Goal: Check status: Check status

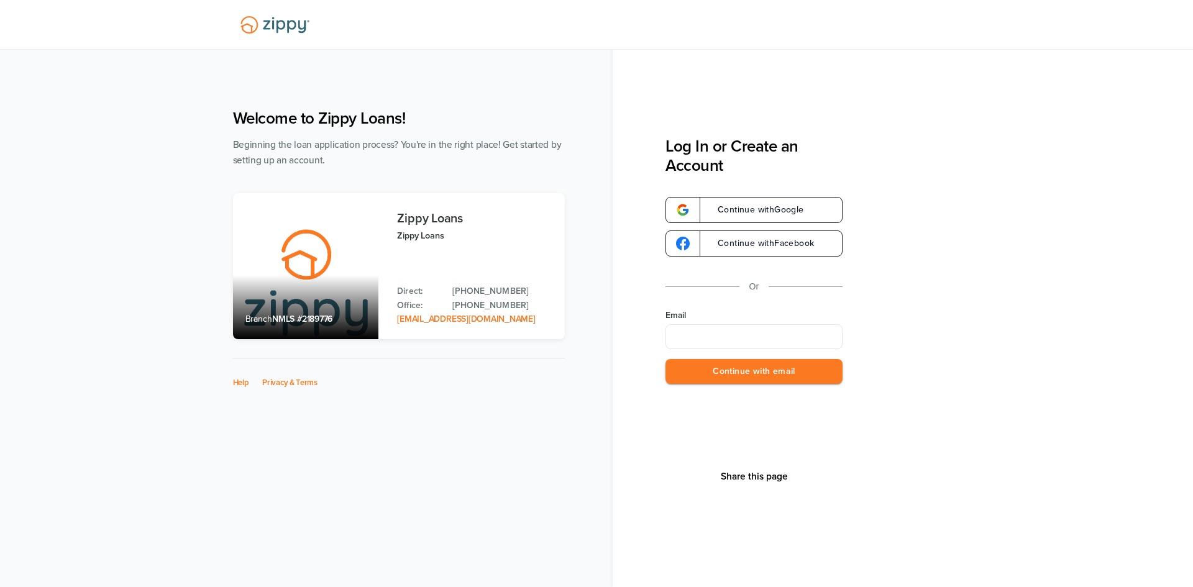
type input "**********"
click at [727, 380] on button "Continue with email" at bounding box center [753, 371] width 177 height 25
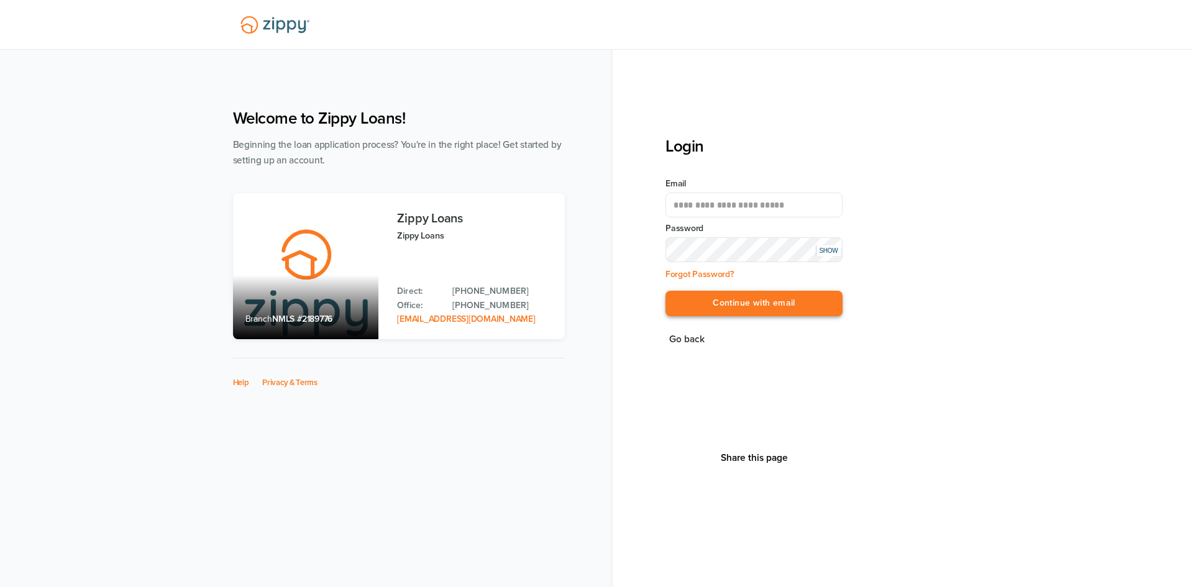
click at [816, 307] on button "Continue with email" at bounding box center [753, 303] width 177 height 25
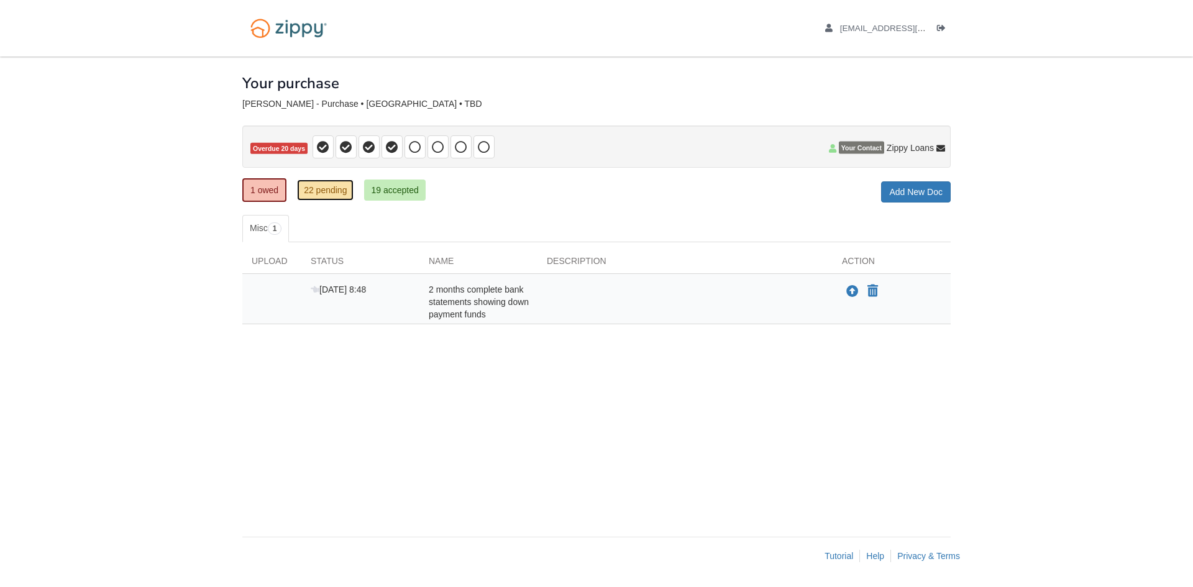
click at [337, 193] on link "22 pending" at bounding box center [325, 190] width 57 height 21
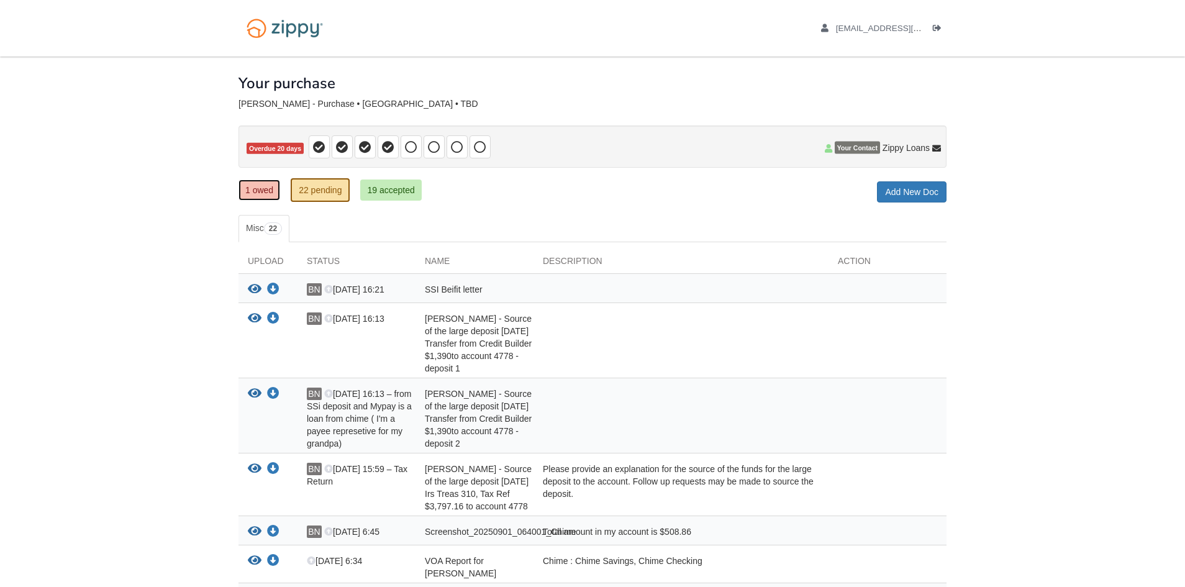
click at [258, 186] on link "1 owed" at bounding box center [260, 190] width 42 height 21
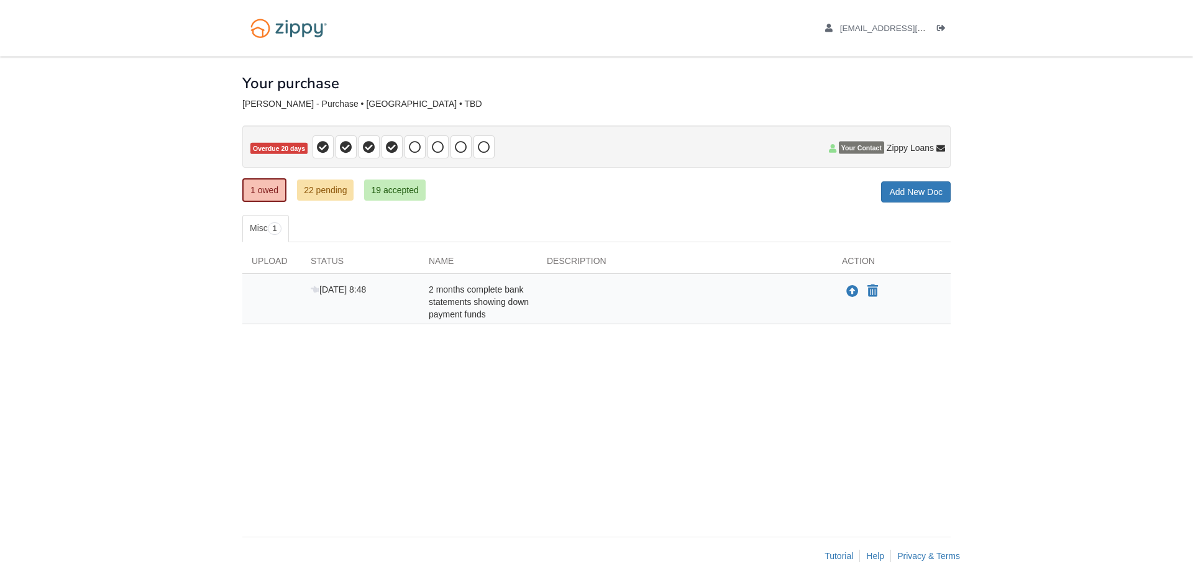
click at [307, 261] on div "Status" at bounding box center [360, 264] width 118 height 19
drag, startPoint x: 335, startPoint y: 261, endPoint x: 281, endPoint y: 261, distance: 54.7
click at [332, 261] on div "Status" at bounding box center [360, 264] width 118 height 19
drag, startPoint x: 258, startPoint y: 261, endPoint x: 266, endPoint y: 262, distance: 8.2
click at [263, 263] on div "Upload" at bounding box center [271, 264] width 59 height 19
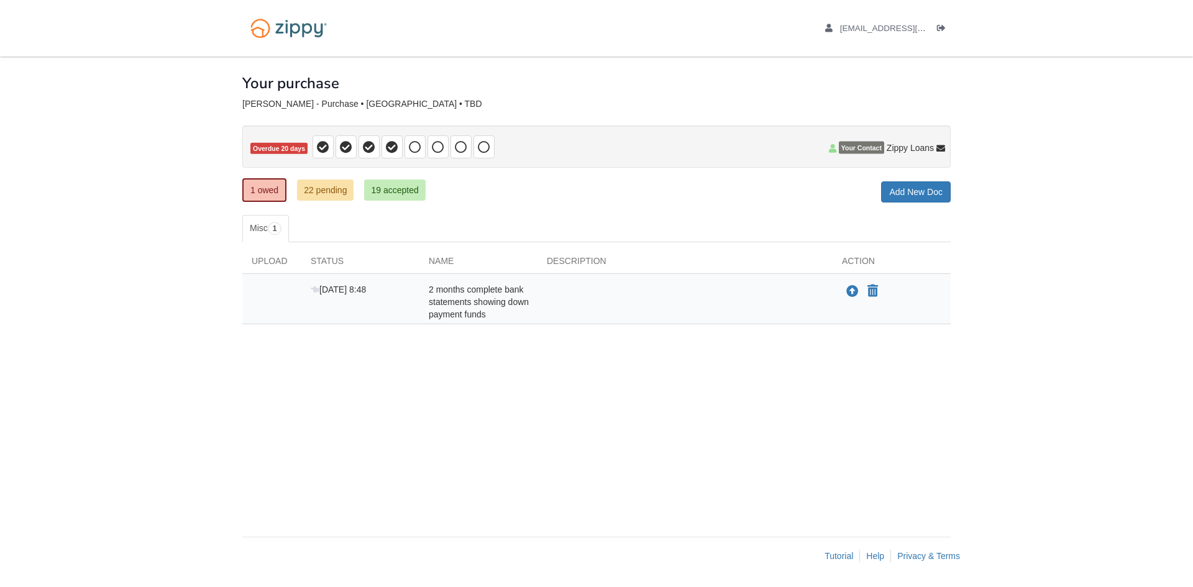
drag, startPoint x: 275, startPoint y: 255, endPoint x: 324, endPoint y: 253, distance: 49.7
click at [280, 255] on div "Upload" at bounding box center [271, 264] width 59 height 19
click at [324, 253] on div "Upload Status Name Description Action Aug 14 8:48 2 months complete bank statem…" at bounding box center [596, 289] width 708 height 94
drag, startPoint x: 324, startPoint y: 253, endPoint x: 336, endPoint y: 202, distance: 52.3
click at [331, 235] on div "× × × Pending Add Document Notice document will be included in the email sent t…" at bounding box center [596, 291] width 708 height 468
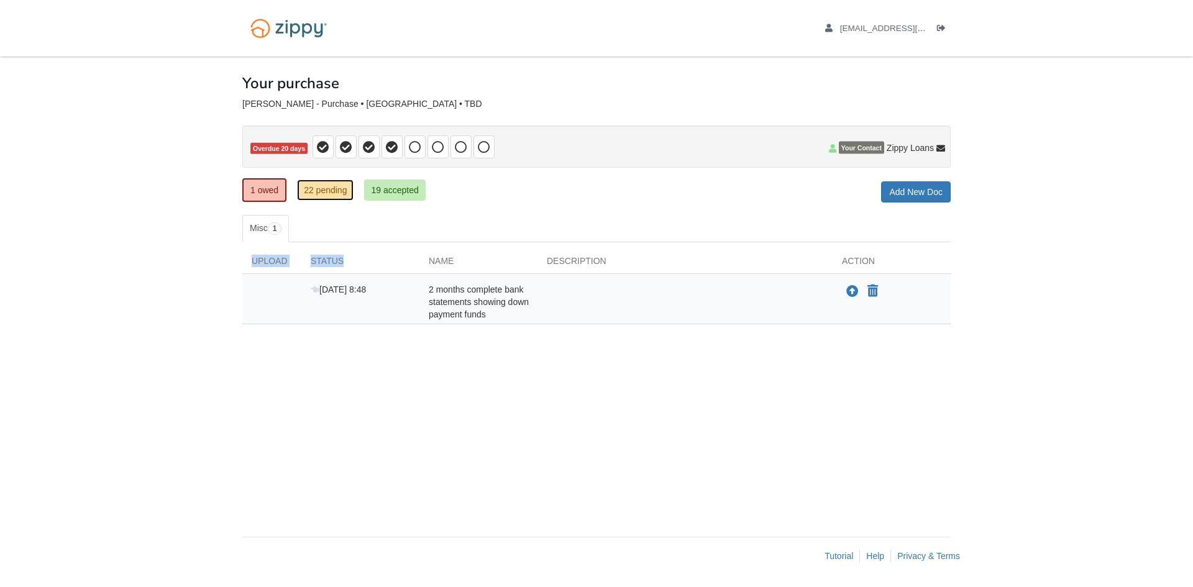
click at [333, 187] on link "22 pending" at bounding box center [325, 190] width 57 height 21
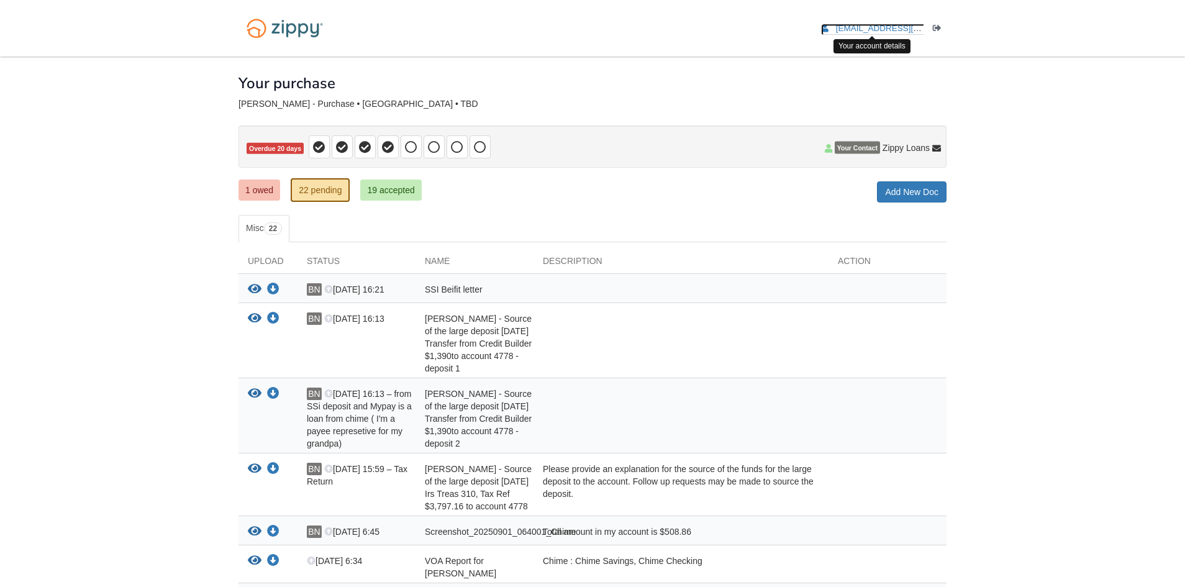
click at [846, 29] on span "[EMAIL_ADDRESS][DOMAIN_NAME]" at bounding box center [907, 28] width 142 height 9
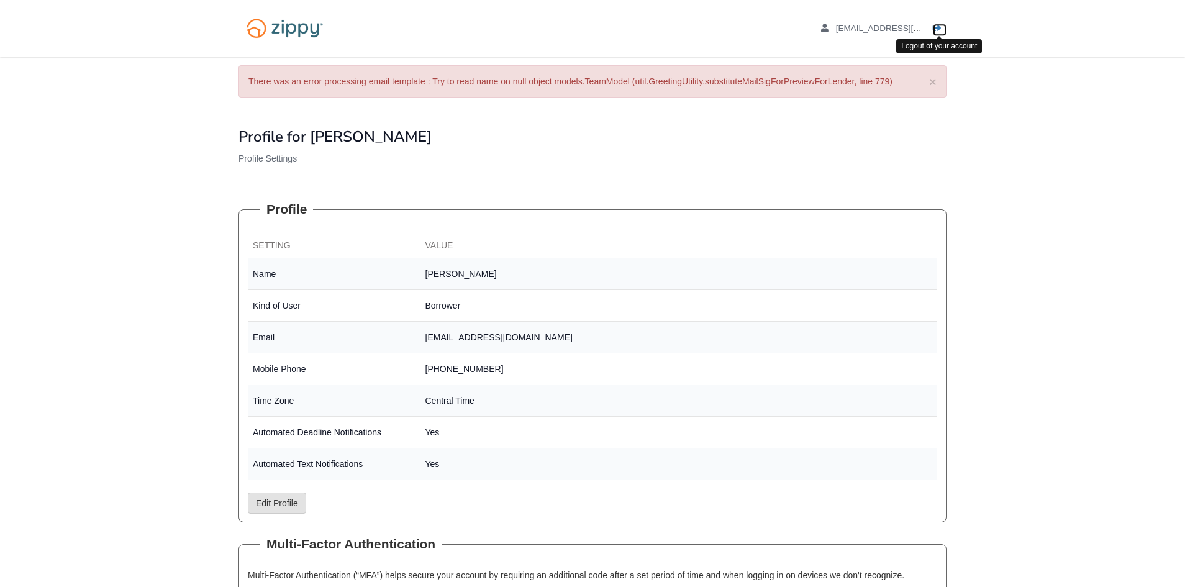
click at [939, 27] on icon "Log out" at bounding box center [937, 28] width 9 height 9
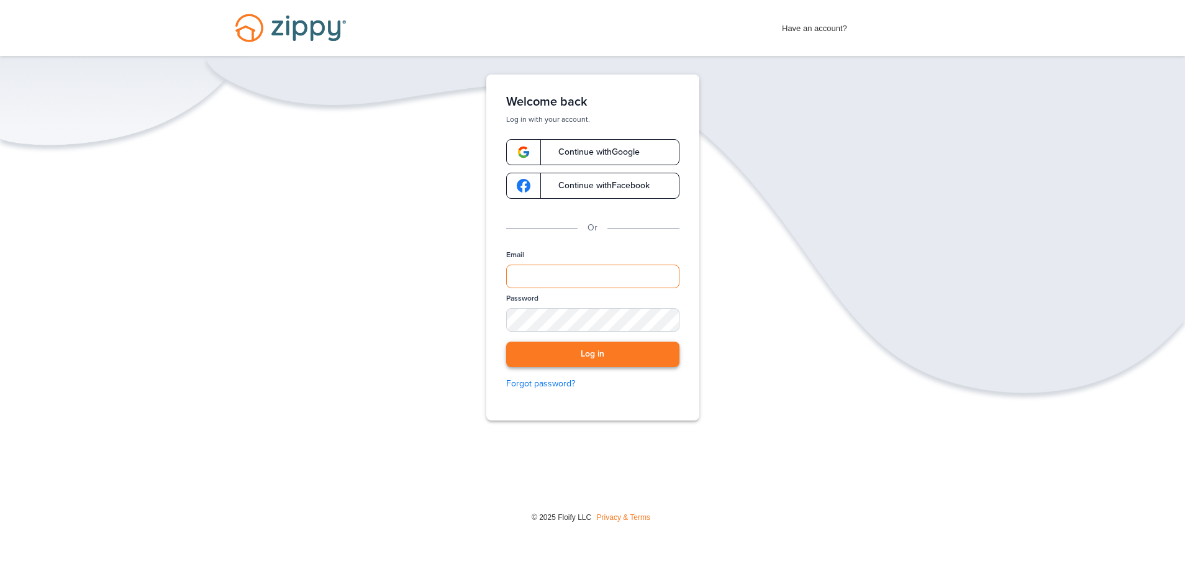
type input "**********"
click at [648, 360] on button "Log in" at bounding box center [592, 354] width 173 height 25
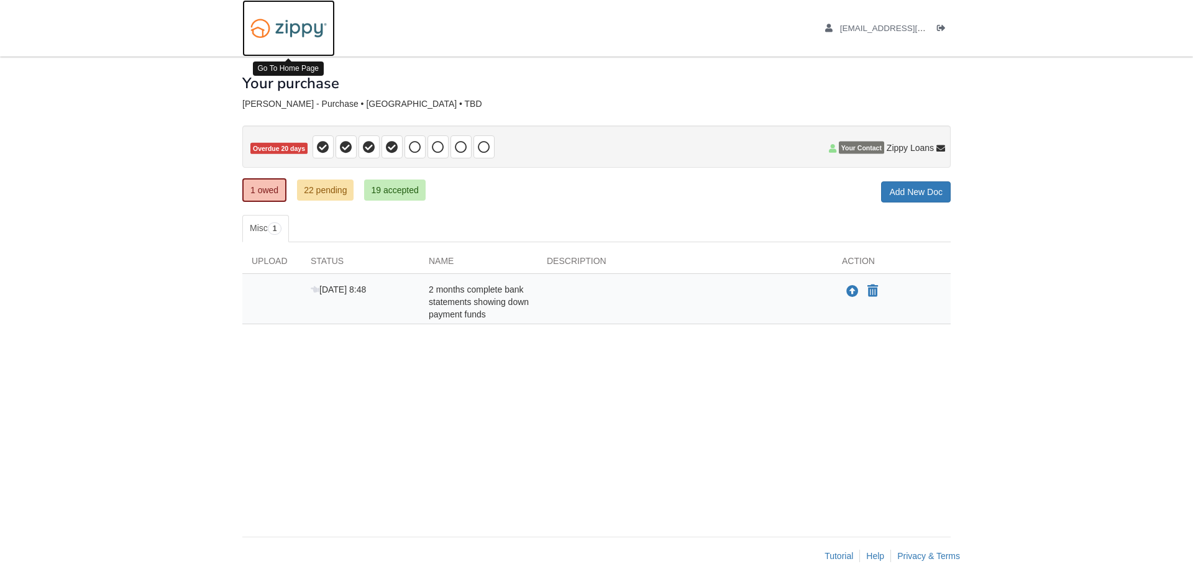
click at [285, 30] on img at bounding box center [288, 28] width 93 height 32
click at [391, 186] on link "19 accepted" at bounding box center [394, 190] width 61 height 21
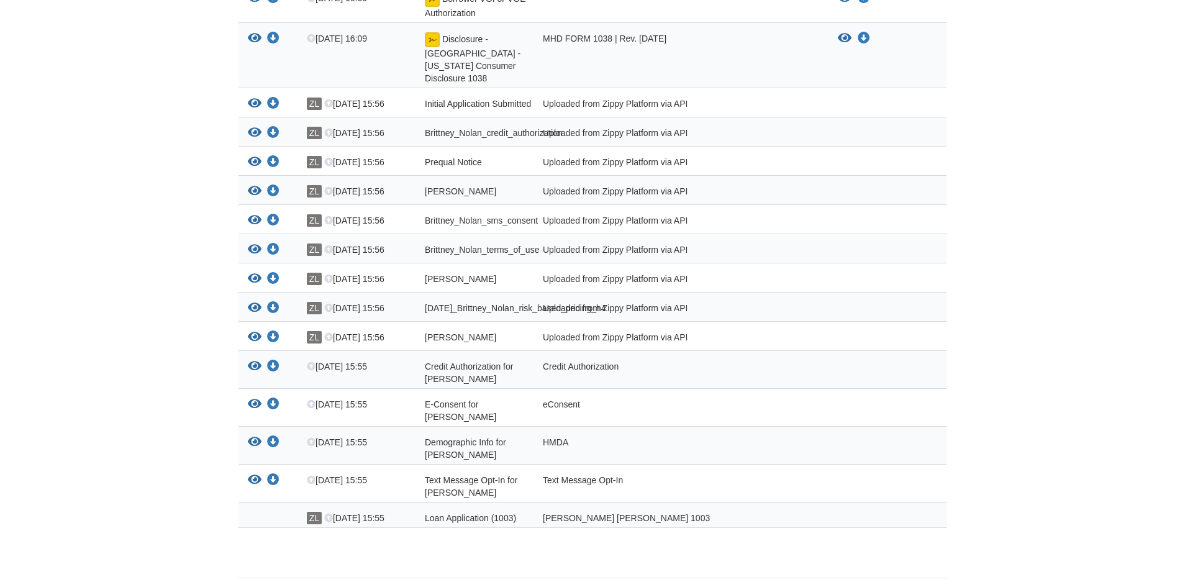
scroll to position [420, 0]
click at [251, 360] on icon "View Credit Authorization for Brittney Nolan" at bounding box center [255, 366] width 14 height 12
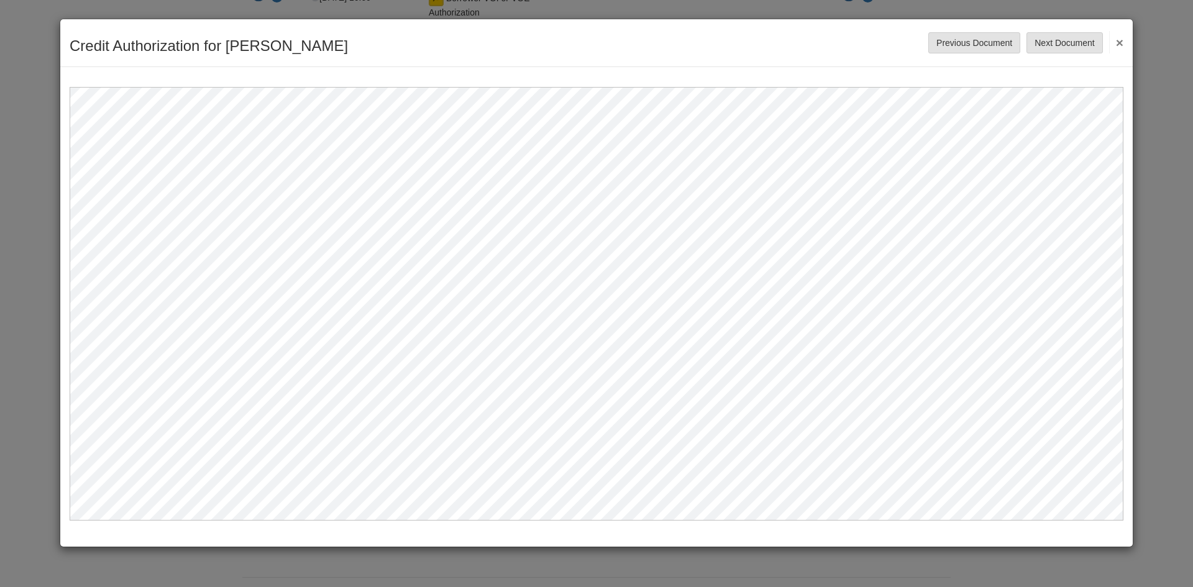
click at [1123, 47] on div "Credit Authorization for [PERSON_NAME] Save Cancel Previous Document Next Docum…" at bounding box center [596, 43] width 1072 height 48
click at [1124, 45] on div "Credit Authorization for [PERSON_NAME] Save Cancel Previous Document Next Docum…" at bounding box center [596, 43] width 1072 height 48
click at [1120, 42] on button "×" at bounding box center [1116, 42] width 14 height 22
